Goal: Communication & Community: Answer question/provide support

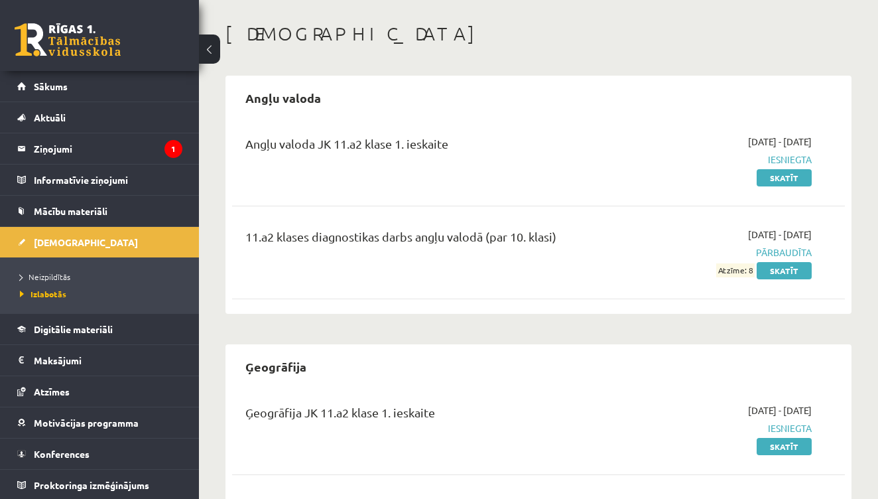
scroll to position [54, 0]
click at [68, 146] on legend "Ziņojumi 1" at bounding box center [108, 148] width 148 height 30
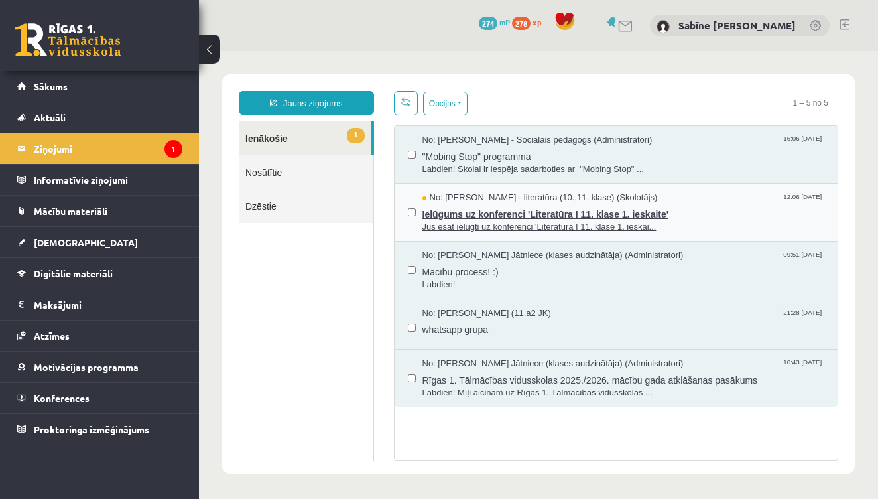
click at [527, 204] on span "Ielūgums uz konferenci 'Literatūra I 11. klase 1. ieskaite'" at bounding box center [623, 212] width 402 height 17
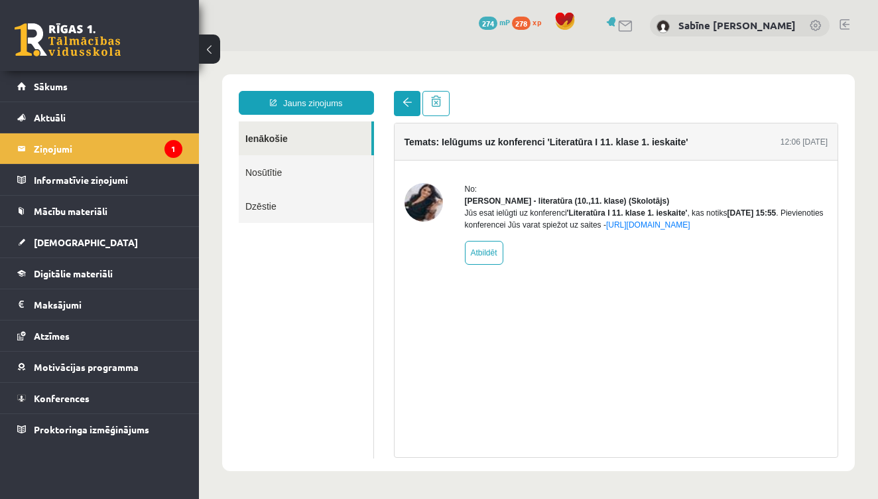
click at [404, 99] on span at bounding box center [406, 101] width 9 height 9
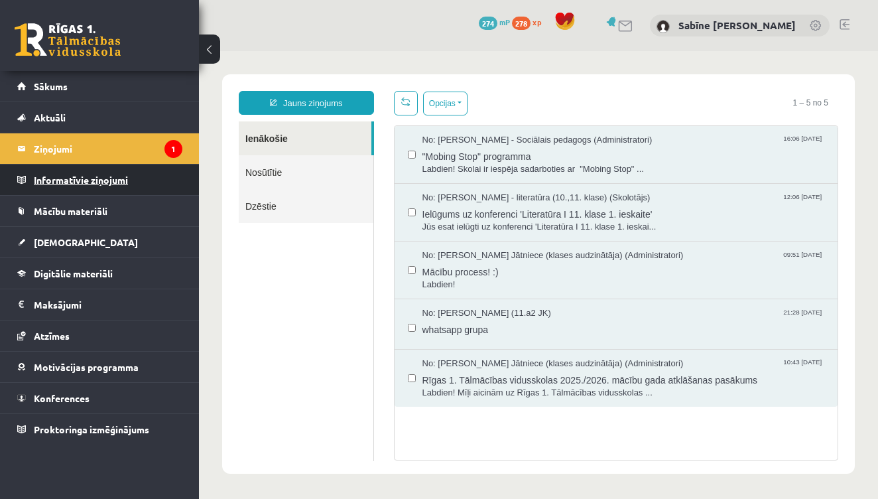
click at [127, 176] on legend "Informatīvie ziņojumi 0" at bounding box center [108, 179] width 148 height 30
